Goal: Information Seeking & Learning: Learn about a topic

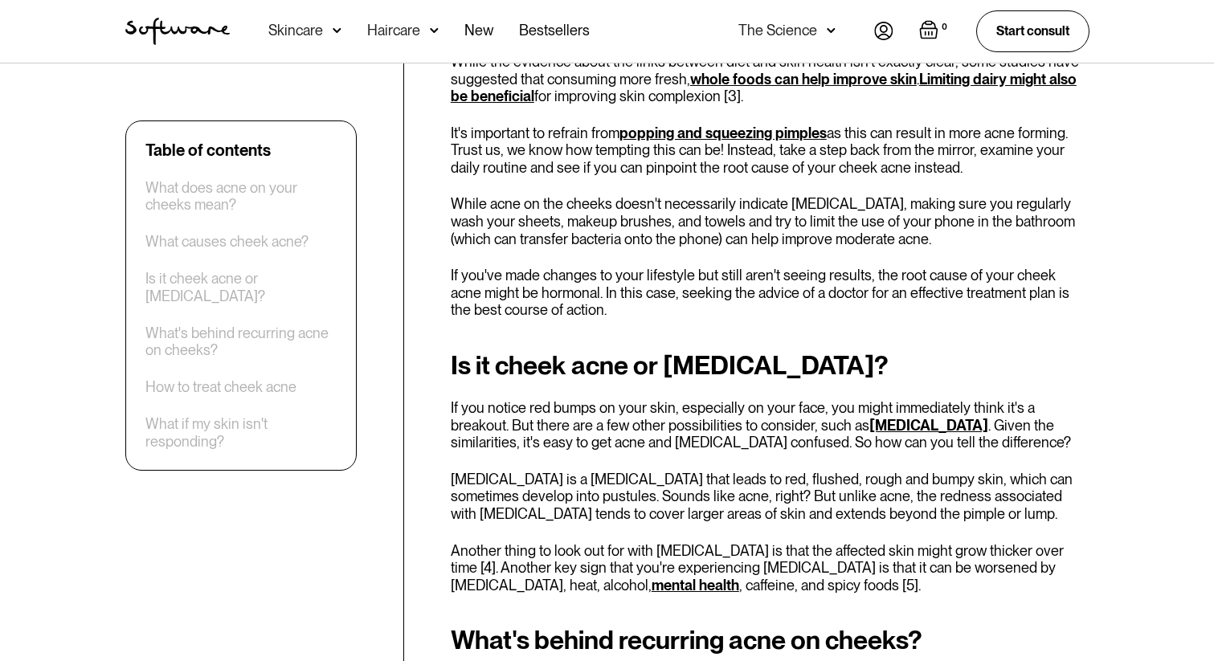
scroll to position [2644, 0]
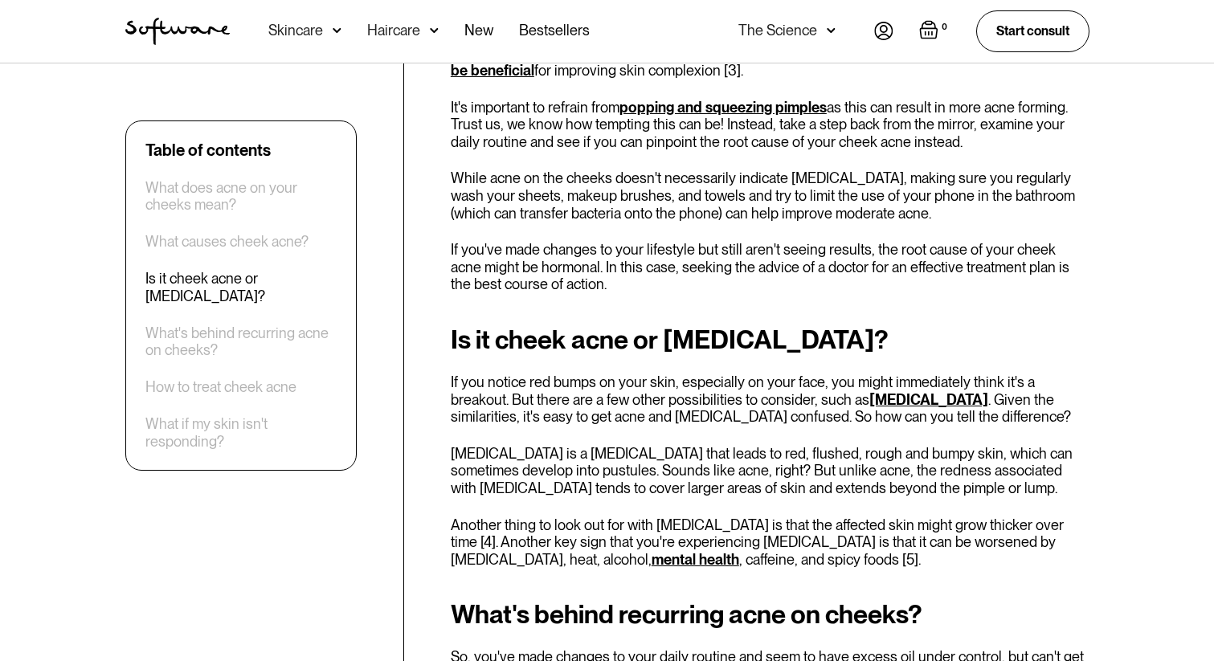
click at [584, 195] on p "While acne on the cheeks doesn't necessarily indicate [MEDICAL_DATA], making su…" at bounding box center [770, 196] width 639 height 52
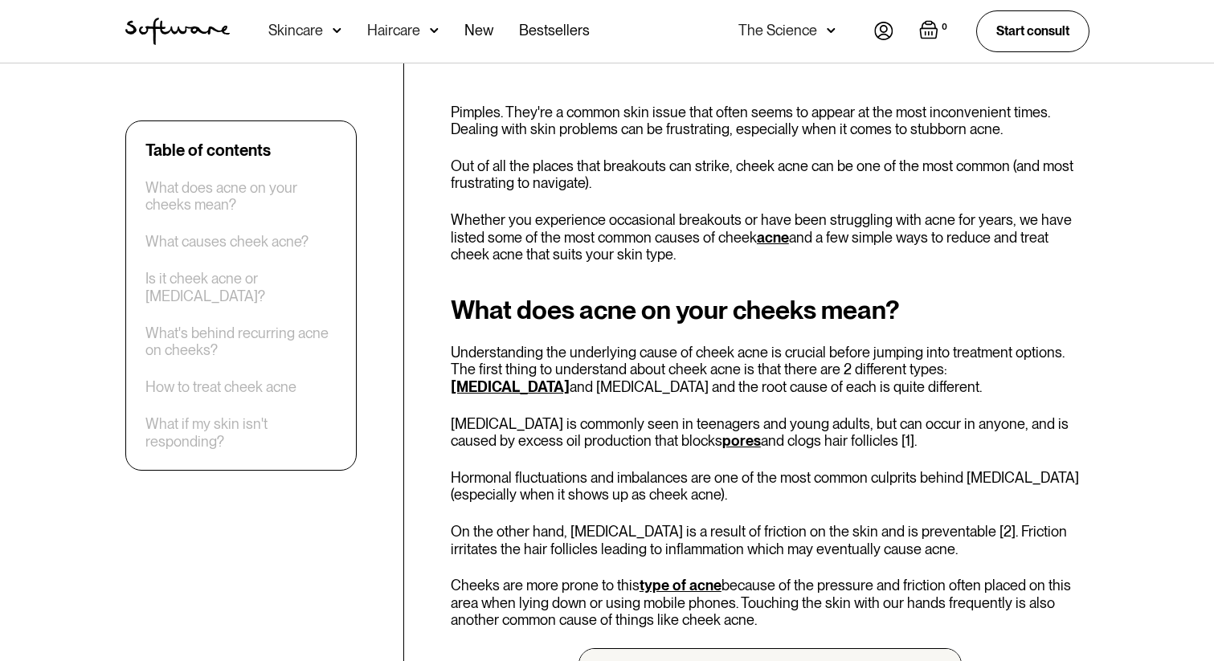
scroll to position [709, 0]
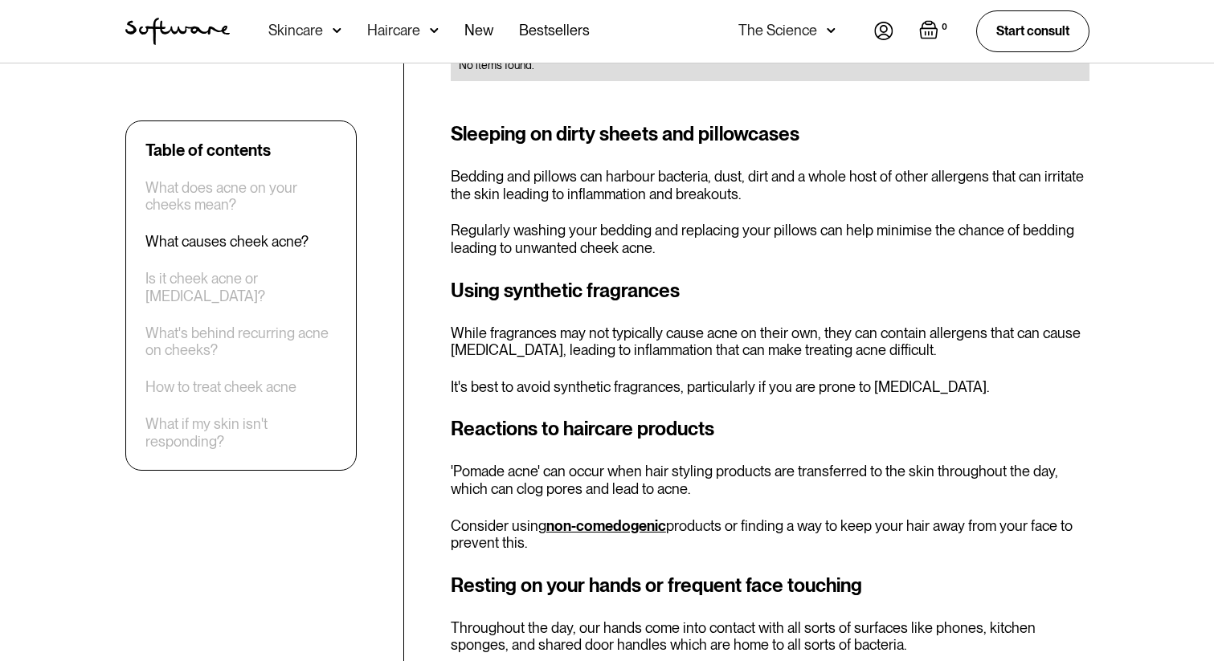
scroll to position [1779, 0]
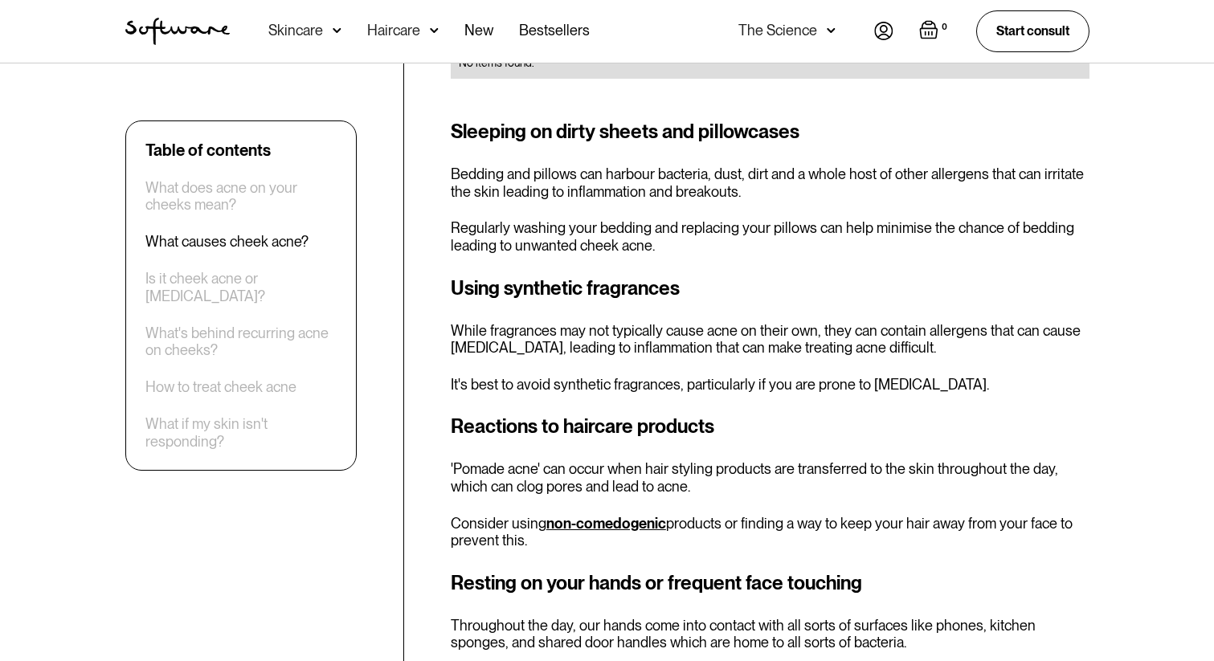
click at [853, 558] on div "What causes cheek acne? Dealing with stubborn acne can be frustrating, especial…" at bounding box center [770, 488] width 639 height 1341
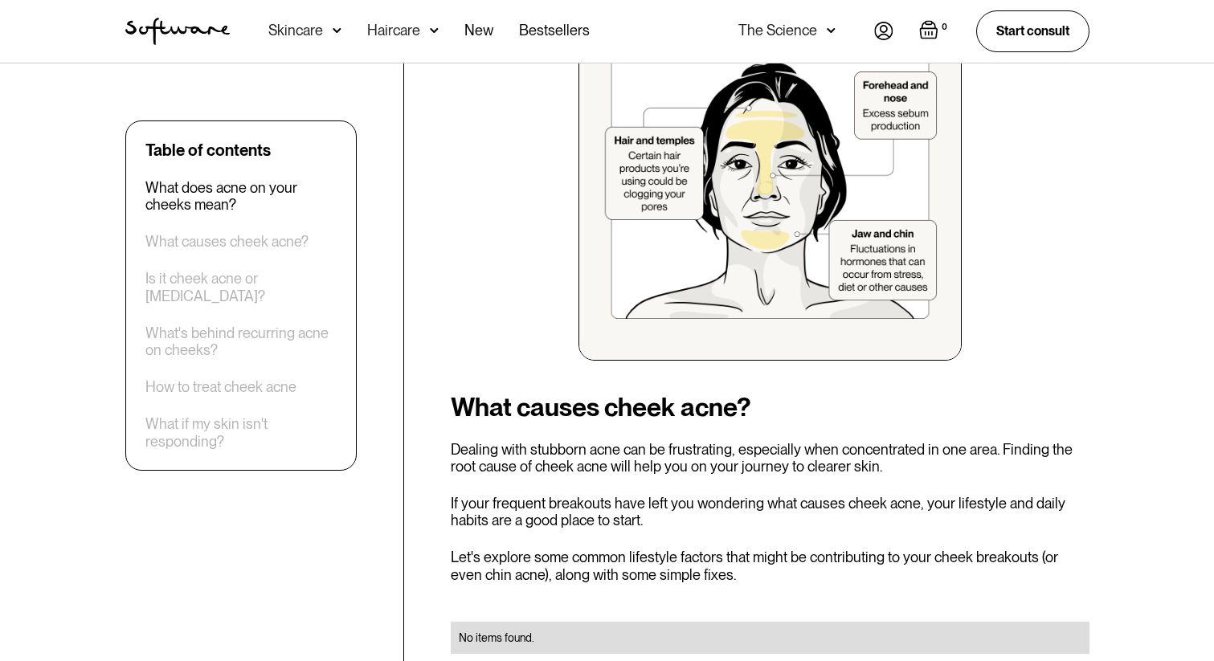
scroll to position [1221, 0]
